Goal: Information Seeking & Learning: Learn about a topic

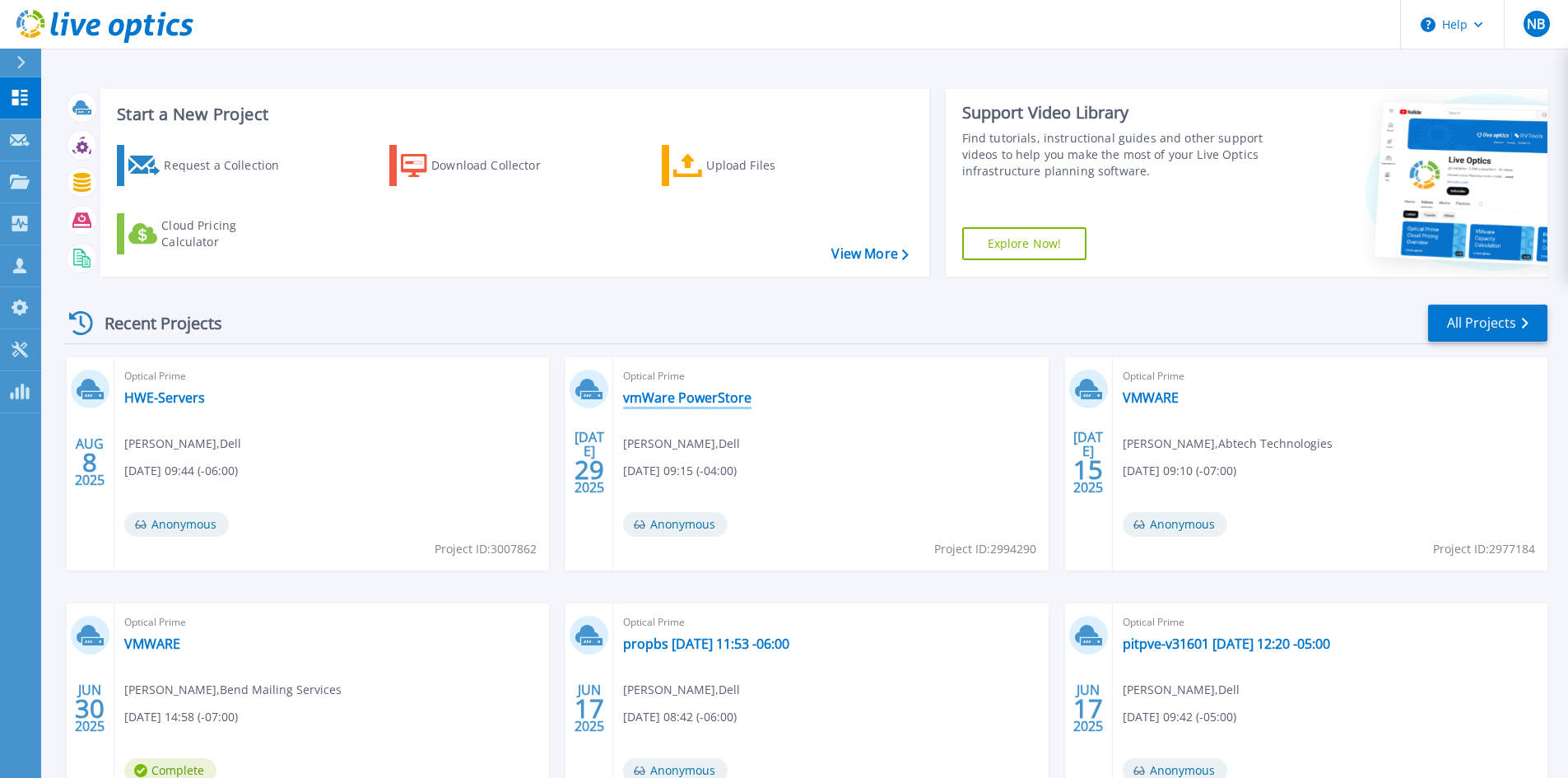
scroll to position [82, 0]
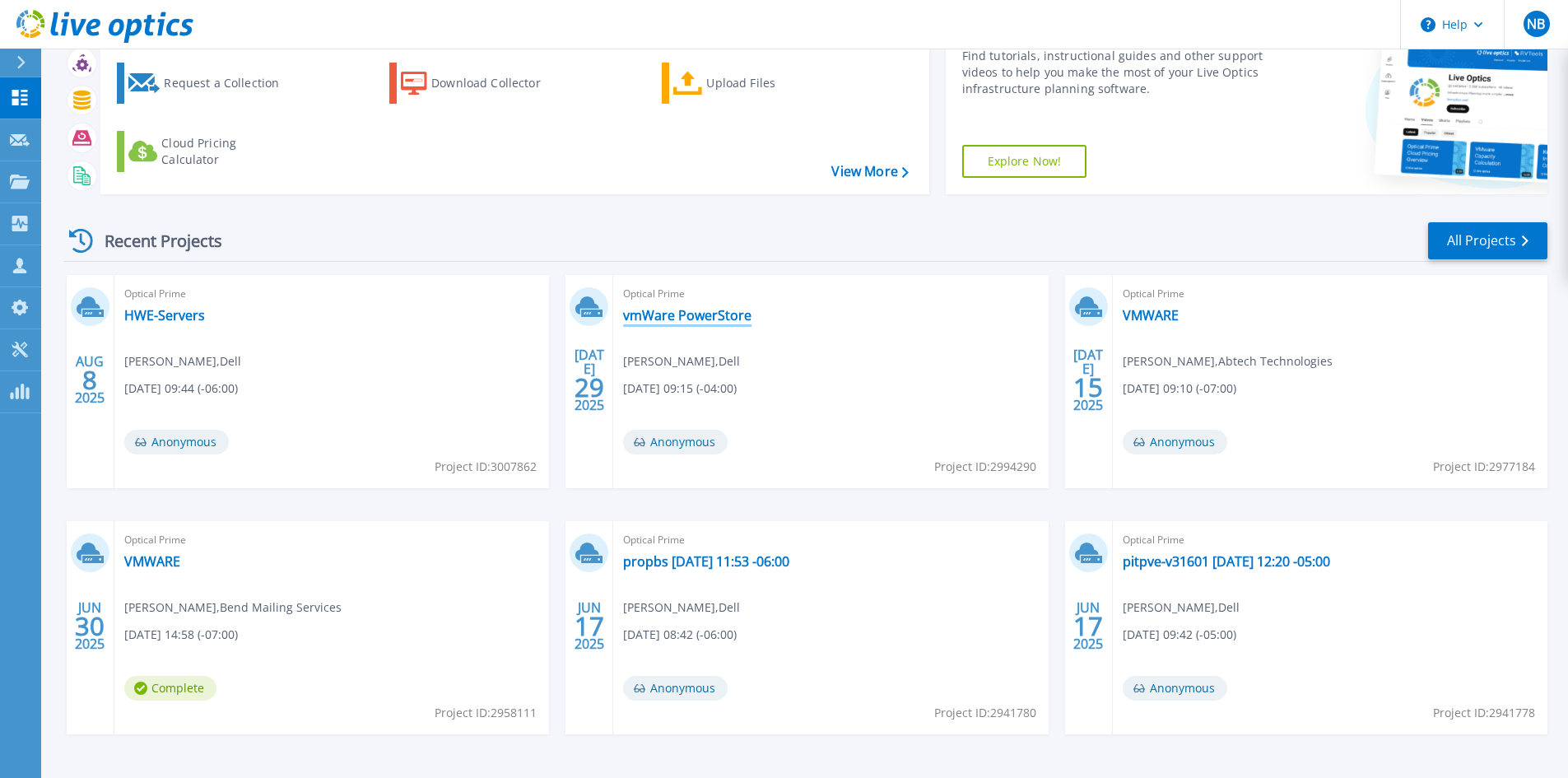
click at [699, 315] on link "vmWare PowerStore" at bounding box center [687, 315] width 129 height 17
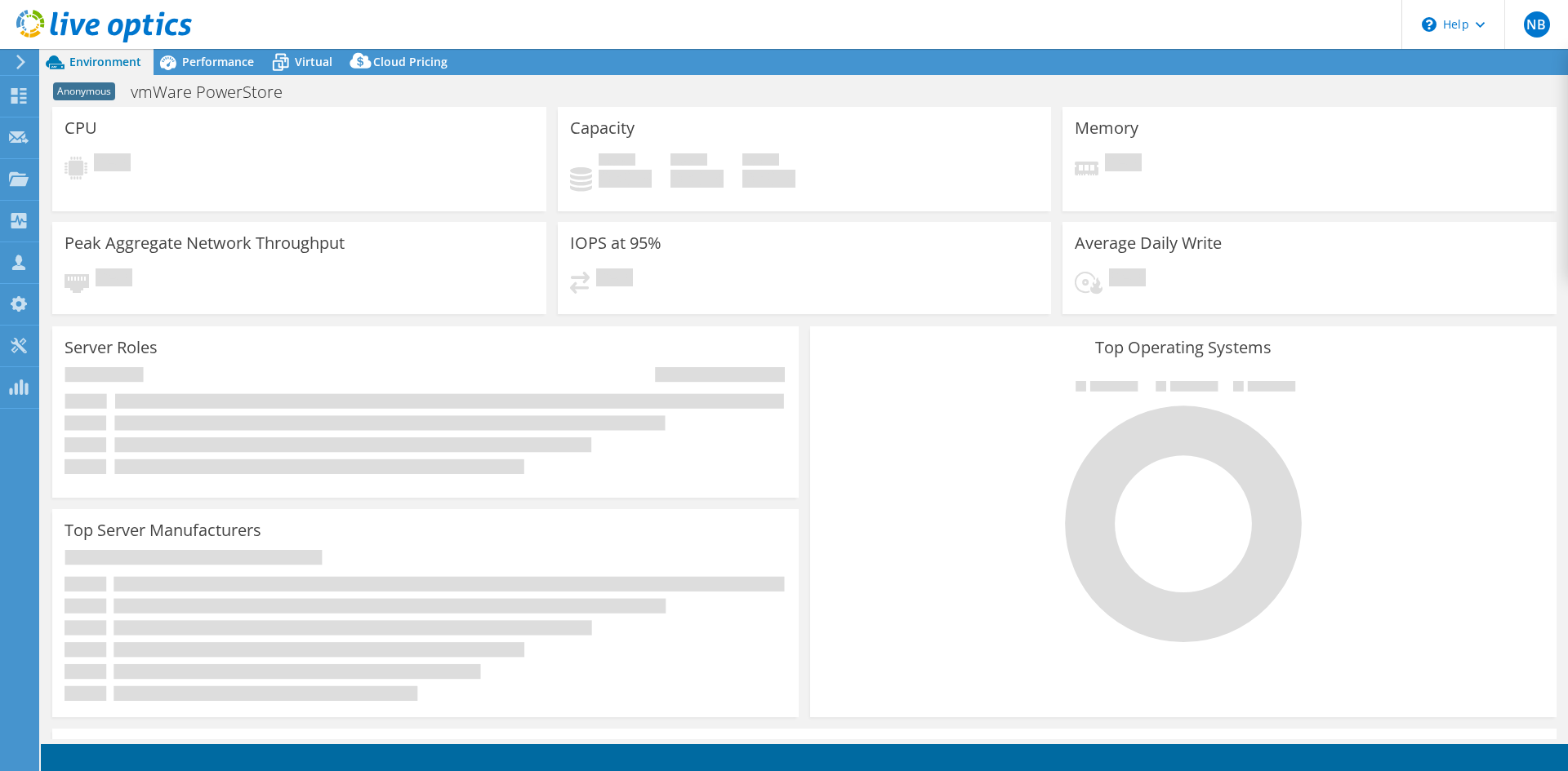
select select "USD"
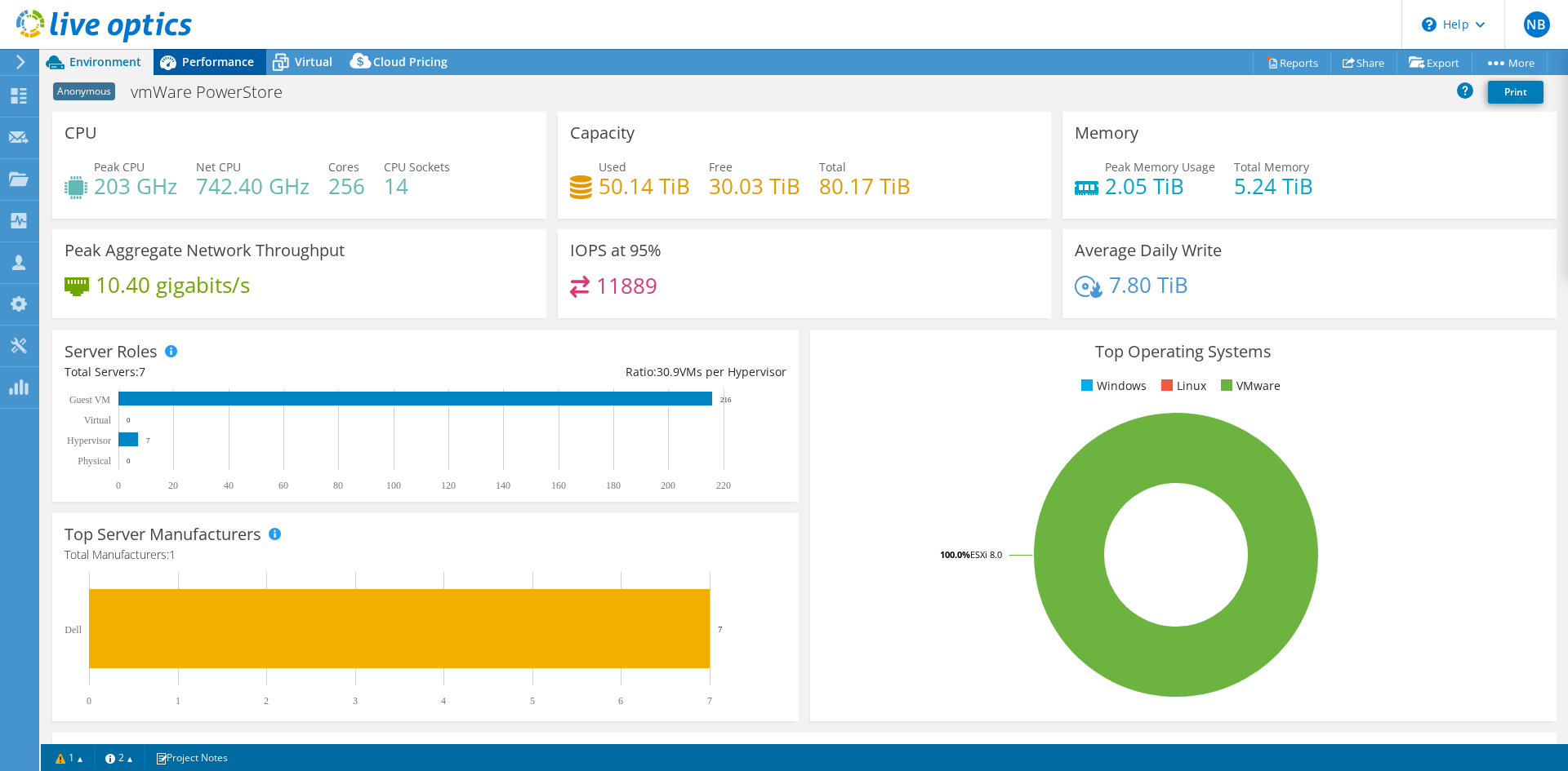
click at [225, 62] on span "Performance" at bounding box center [217, 62] width 72 height 16
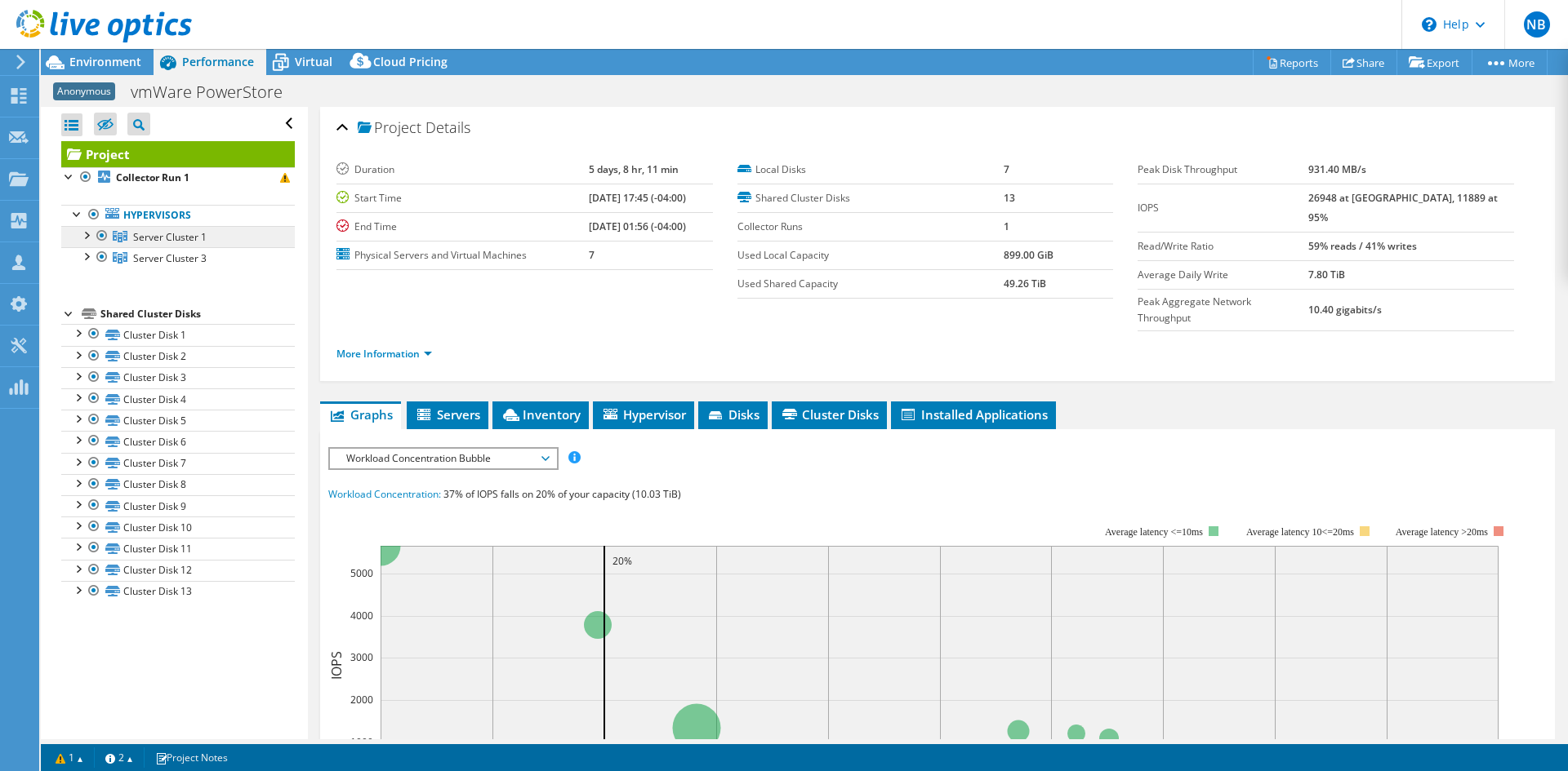
click at [84, 244] on link "Server Cluster 1" at bounding box center [178, 237] width 234 height 22
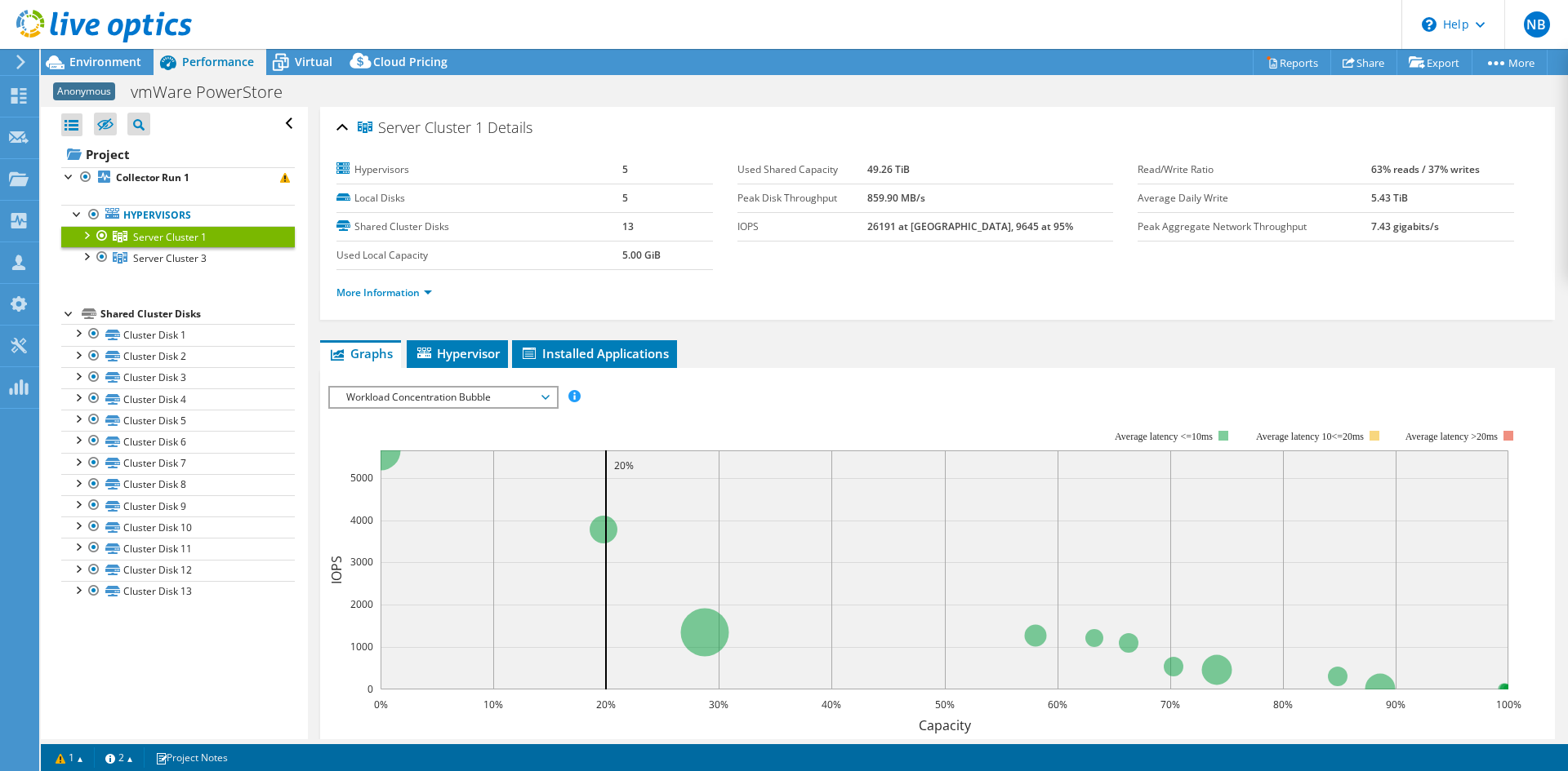
click at [85, 240] on div at bounding box center [85, 234] width 17 height 17
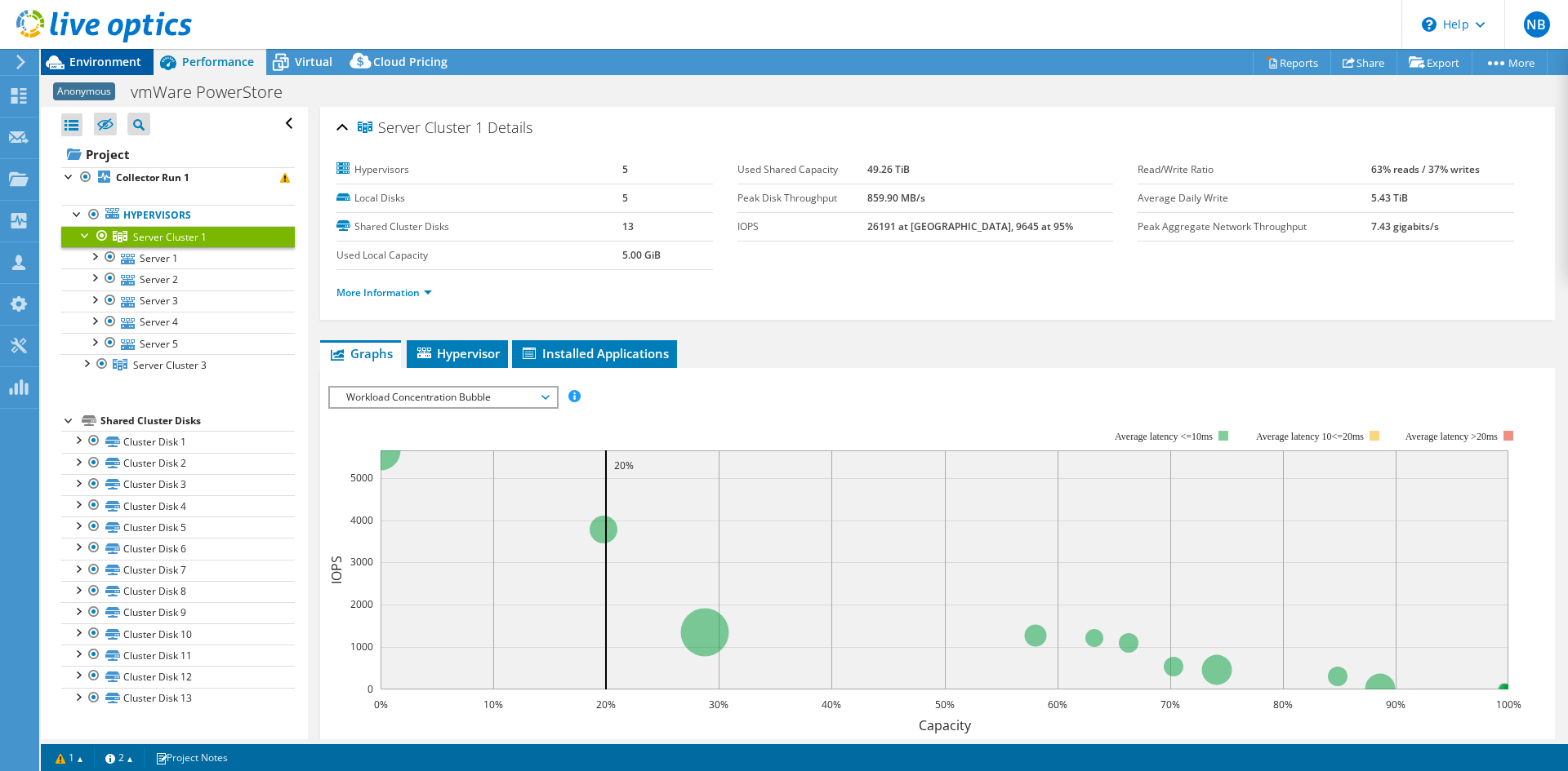
drag, startPoint x: 90, startPoint y: 61, endPoint x: 100, endPoint y: 65, distance: 10.8
click at [90, 61] on span "Environment" at bounding box center [105, 62] width 72 height 16
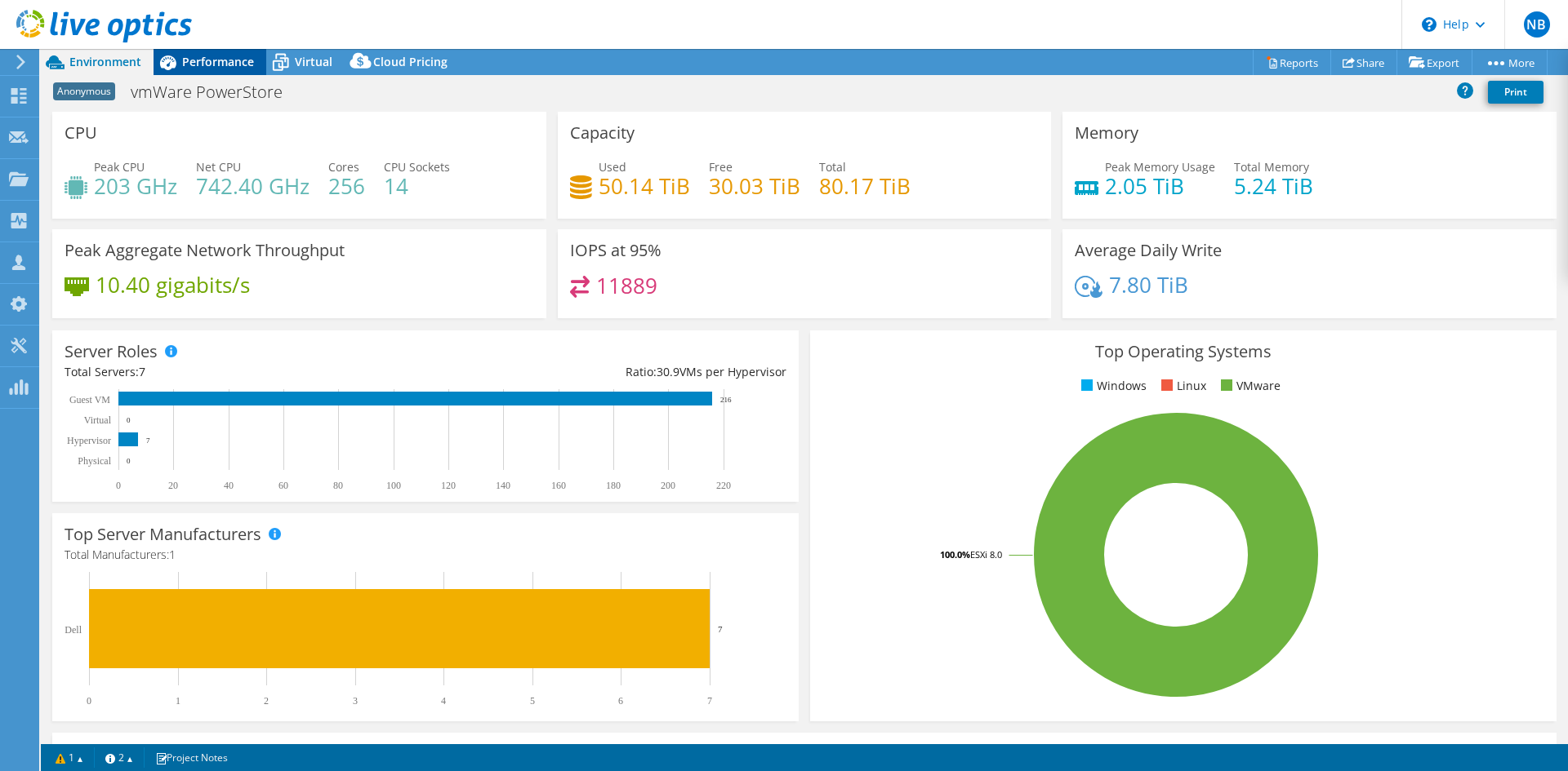
click at [215, 60] on span "Performance" at bounding box center [217, 62] width 72 height 16
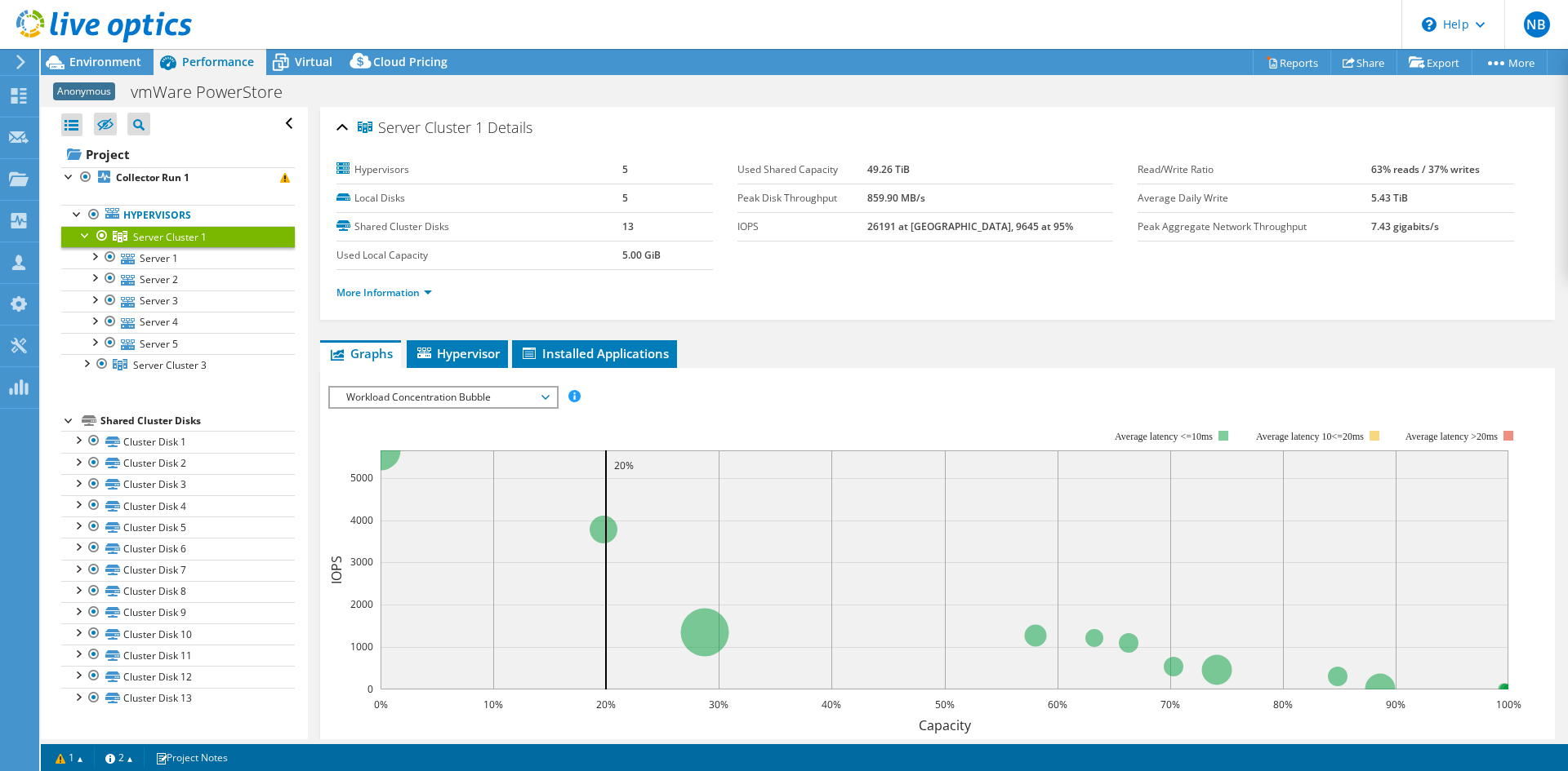
click at [548, 402] on span "Workload Concentration Bubble" at bounding box center [443, 398] width 226 height 20
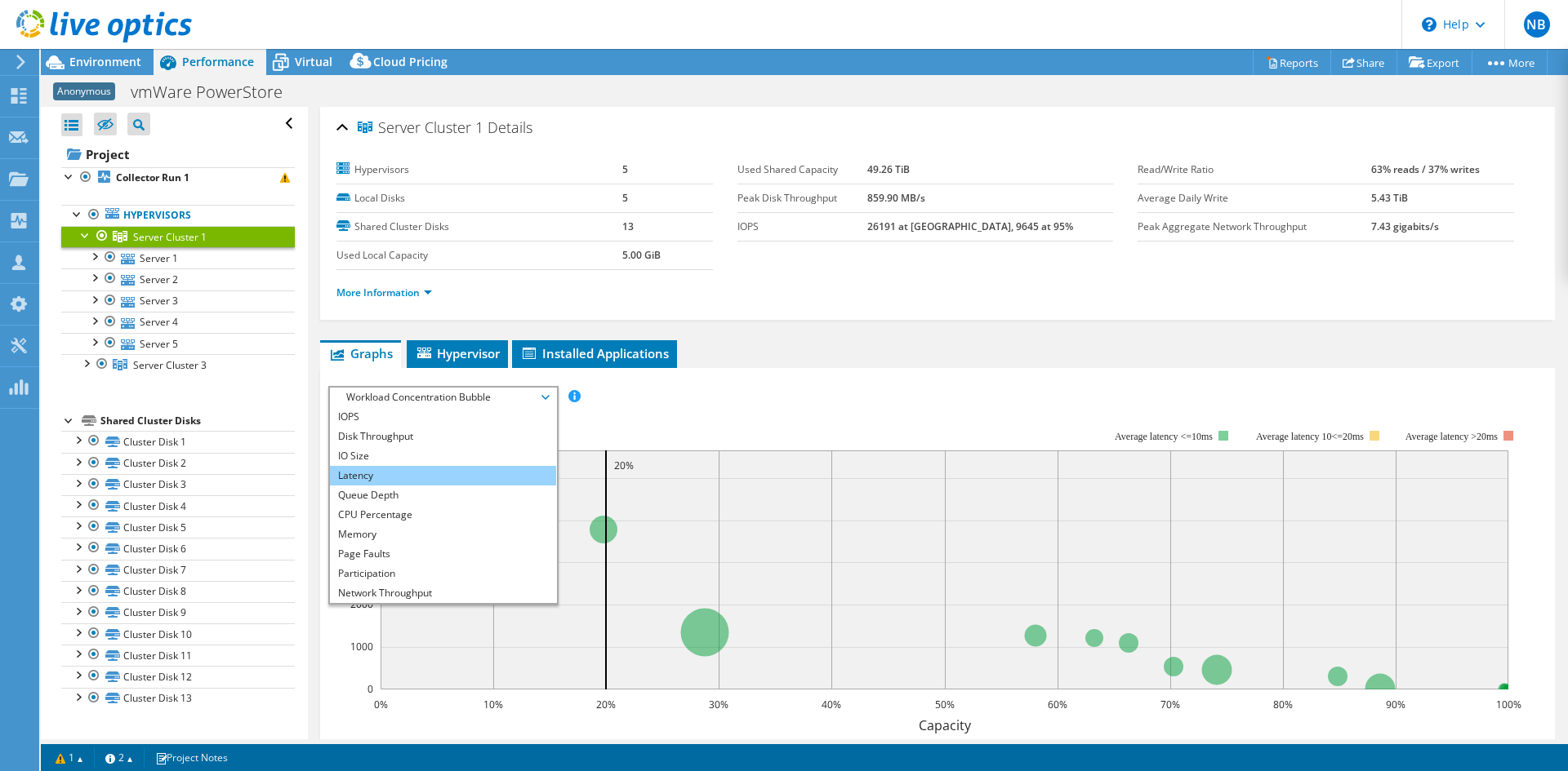
click at [440, 474] on li "Latency" at bounding box center [443, 476] width 226 height 20
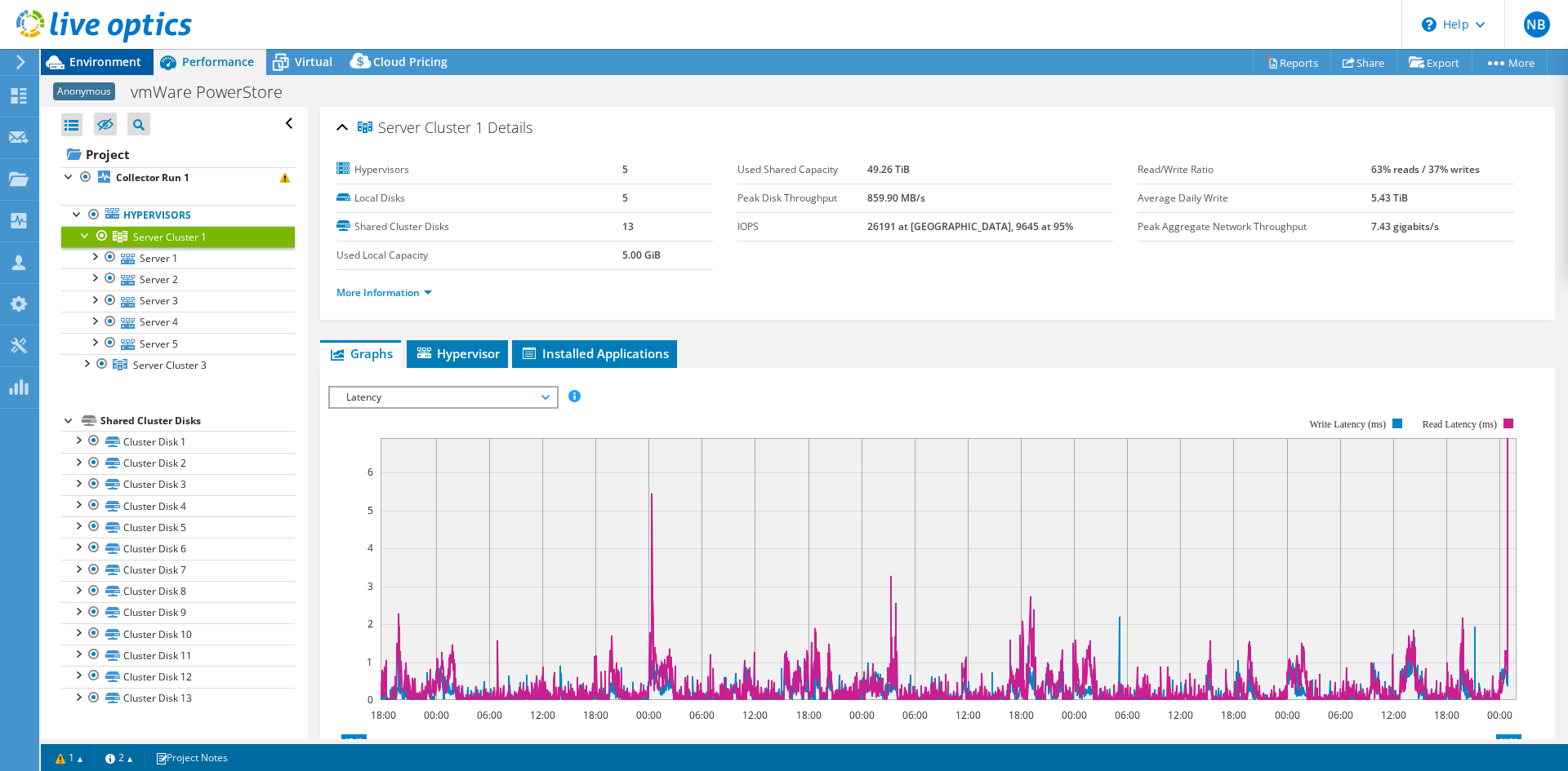
click at [119, 58] on span "Environment" at bounding box center [105, 62] width 72 height 16
